Goal: Navigation & Orientation: Find specific page/section

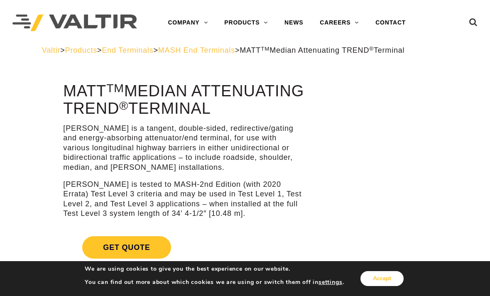
click at [388, 280] on button "Accept" at bounding box center [382, 278] width 43 height 15
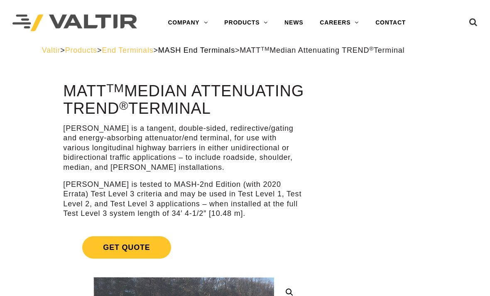
click at [235, 52] on span "MASH End Terminals" at bounding box center [196, 50] width 77 height 8
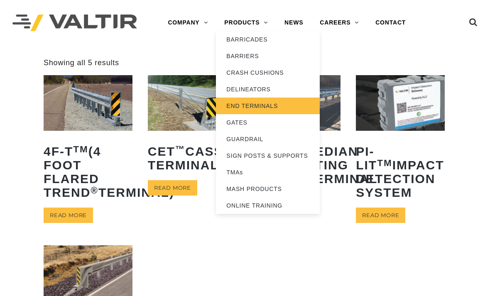
click at [268, 107] on link "END TERMINALS" at bounding box center [268, 106] width 104 height 17
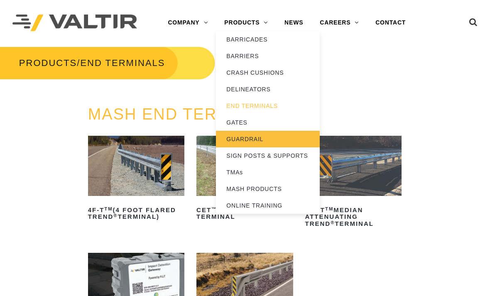
click at [258, 140] on link "GUARDRAIL" at bounding box center [268, 139] width 104 height 17
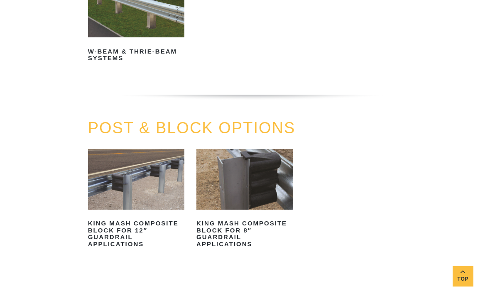
scroll to position [537, 0]
